Goal: Task Accomplishment & Management: Use online tool/utility

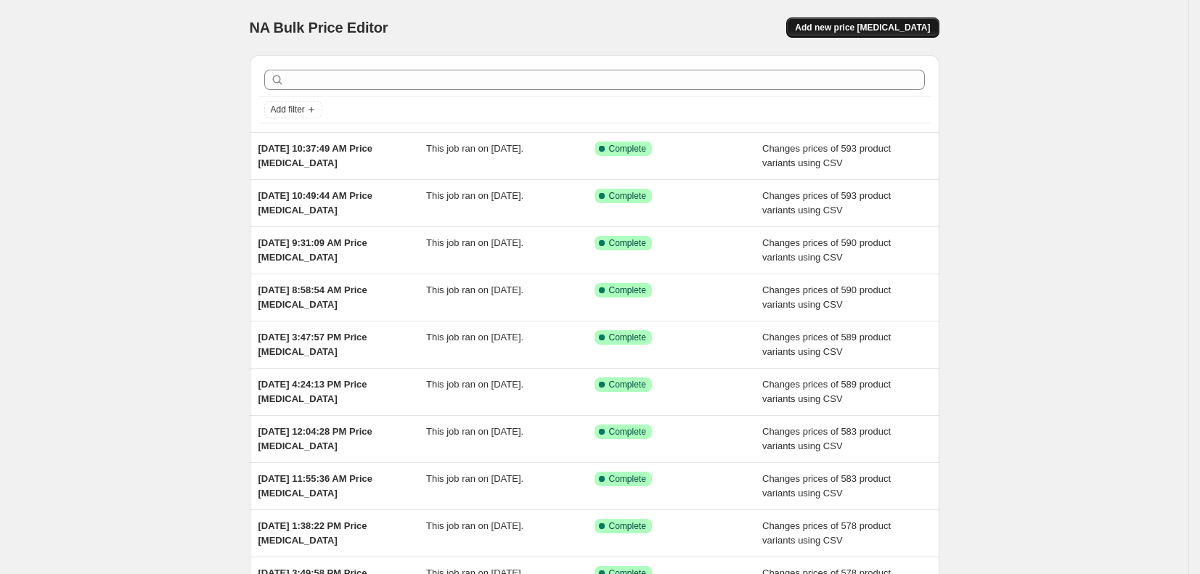
click at [869, 33] on span "Add new price [MEDICAL_DATA]" at bounding box center [862, 28] width 135 height 12
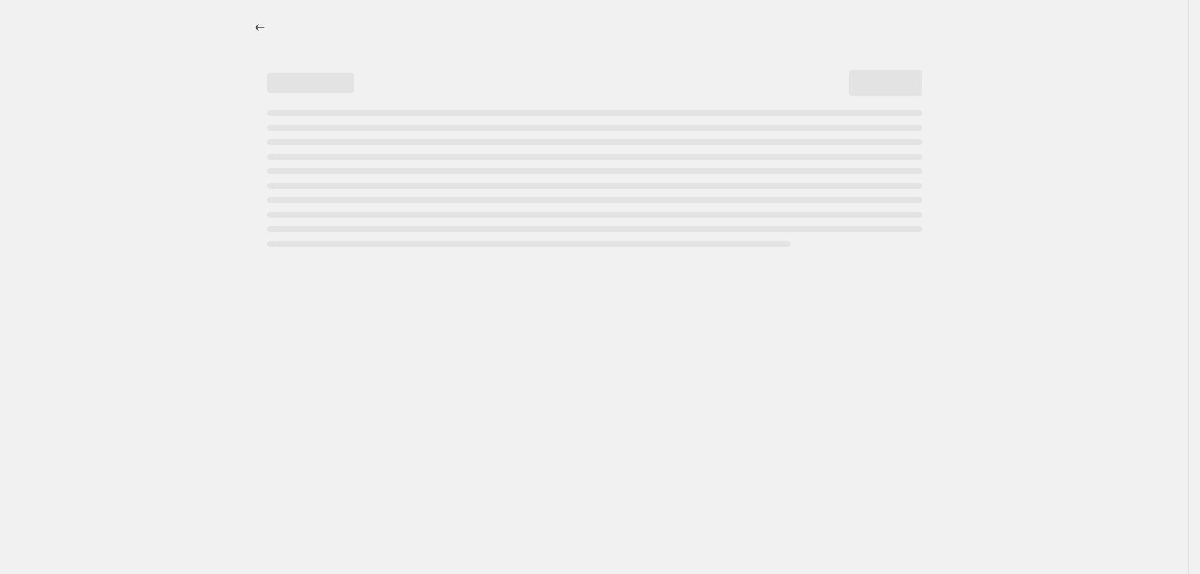
select select "percentage"
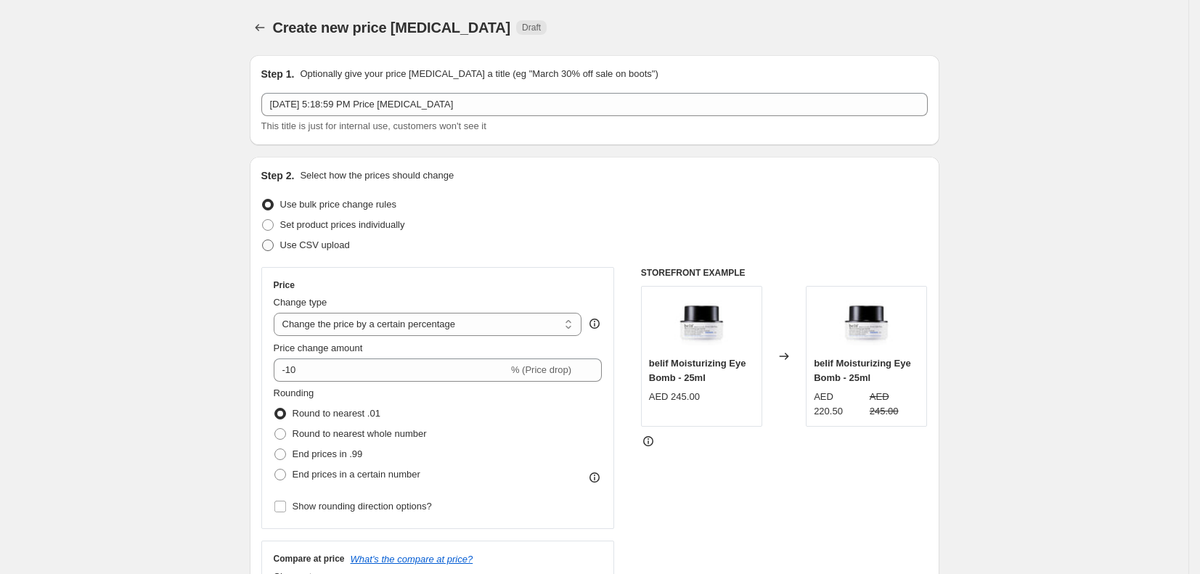
click at [347, 244] on span "Use CSV upload" at bounding box center [315, 245] width 70 height 11
click at [263, 240] on input "Use CSV upload" at bounding box center [262, 240] width 1 height 1
radio input "true"
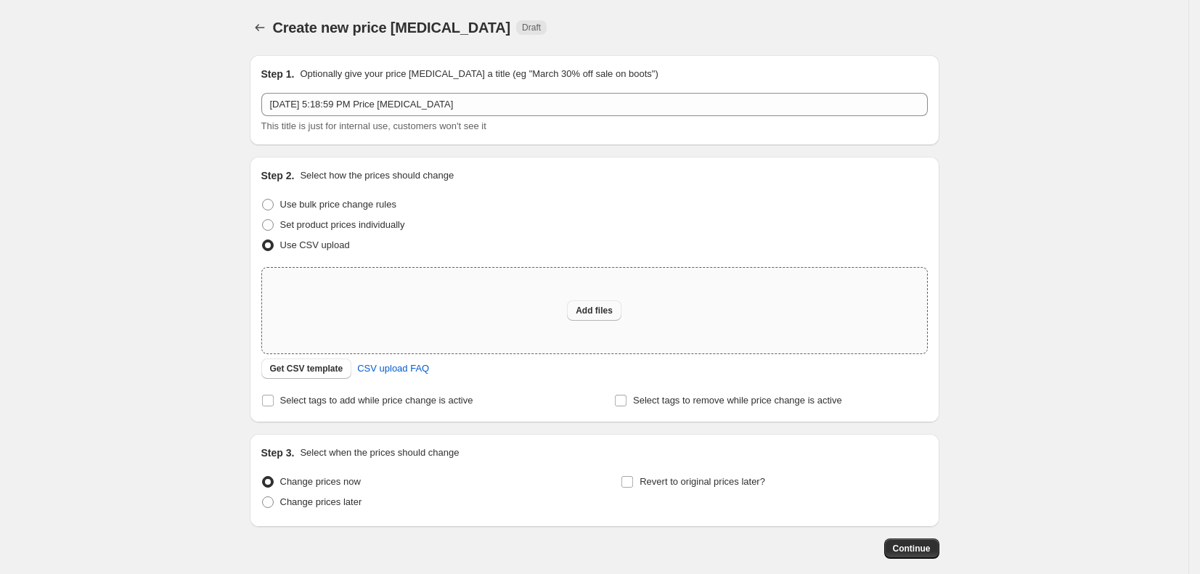
click at [578, 309] on button "Add files" at bounding box center [594, 310] width 54 height 20
click at [322, 374] on span "Get CSV template" at bounding box center [306, 369] width 73 height 12
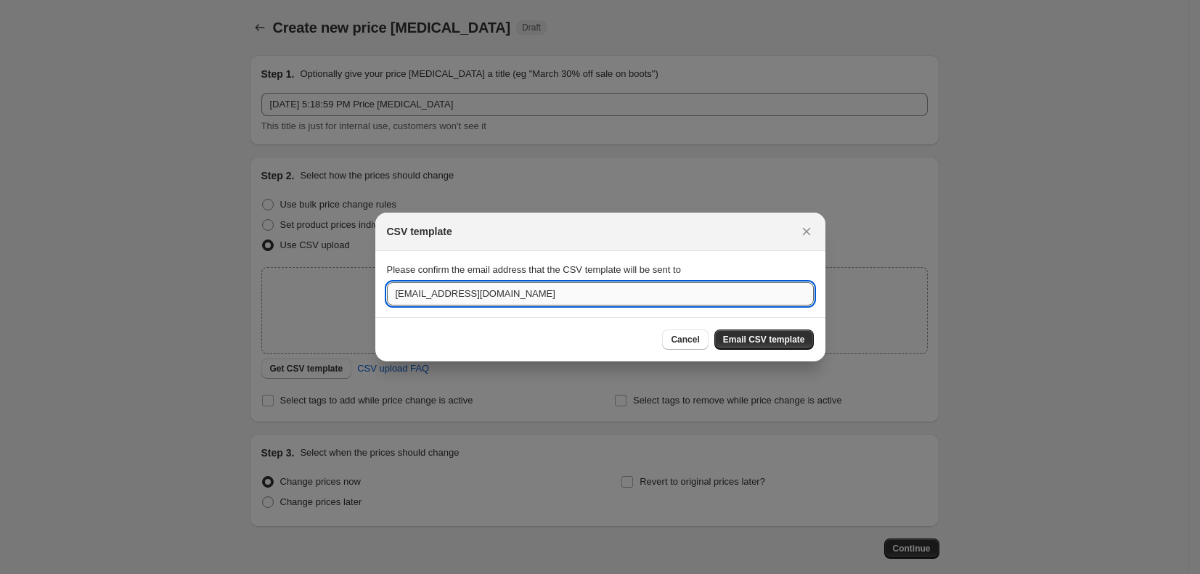
click at [578, 297] on input "[EMAIL_ADDRESS][DOMAIN_NAME]" at bounding box center [600, 293] width 427 height 23
type input "[EMAIL_ADDRESS][DOMAIN_NAME]"
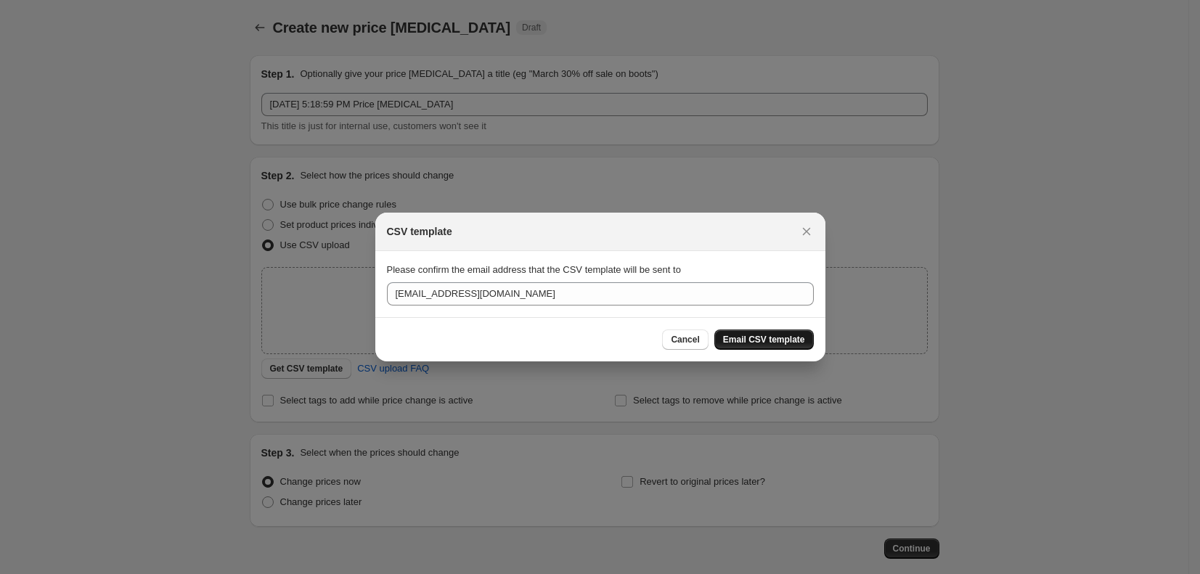
click at [762, 340] on span "Email CSV template" at bounding box center [764, 340] width 82 height 12
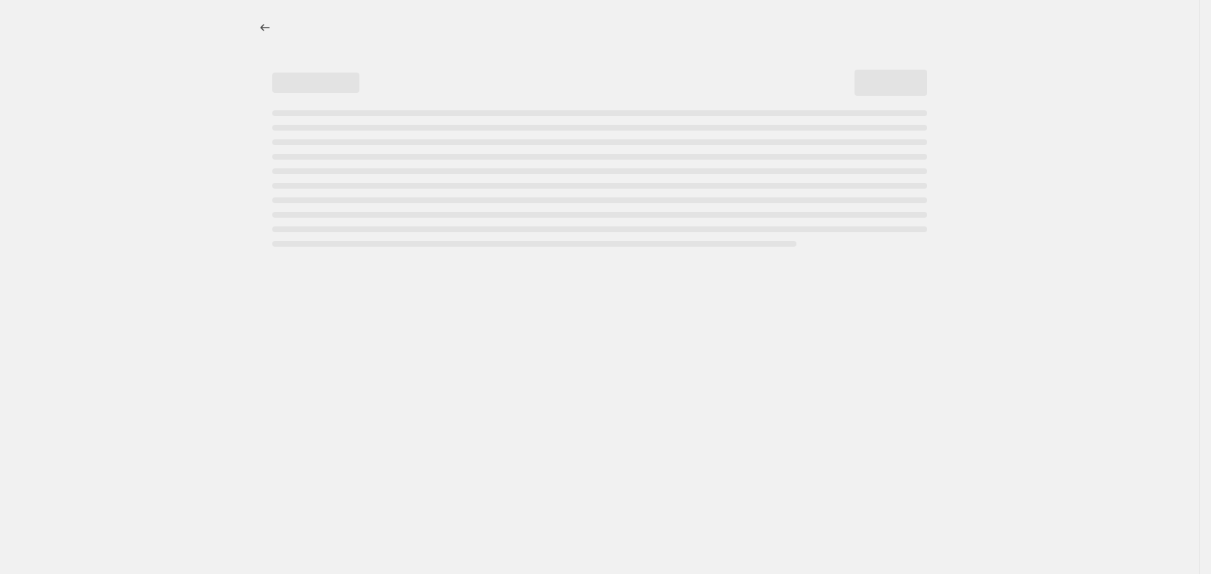
select select "percentage"
